Goal: Go to known website: Access a specific website the user already knows

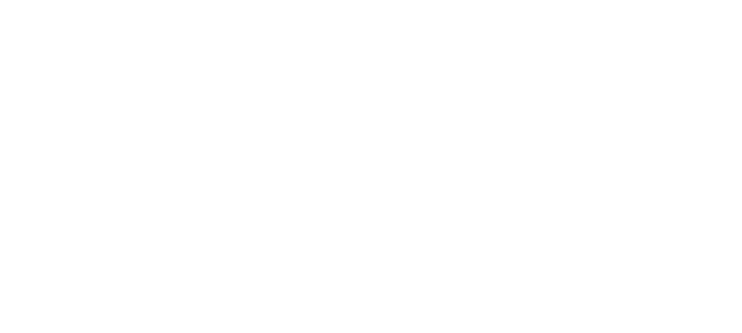
click at [377, 218] on main at bounding box center [371, 166] width 742 height 333
